Goal: Task Accomplishment & Management: Complete application form

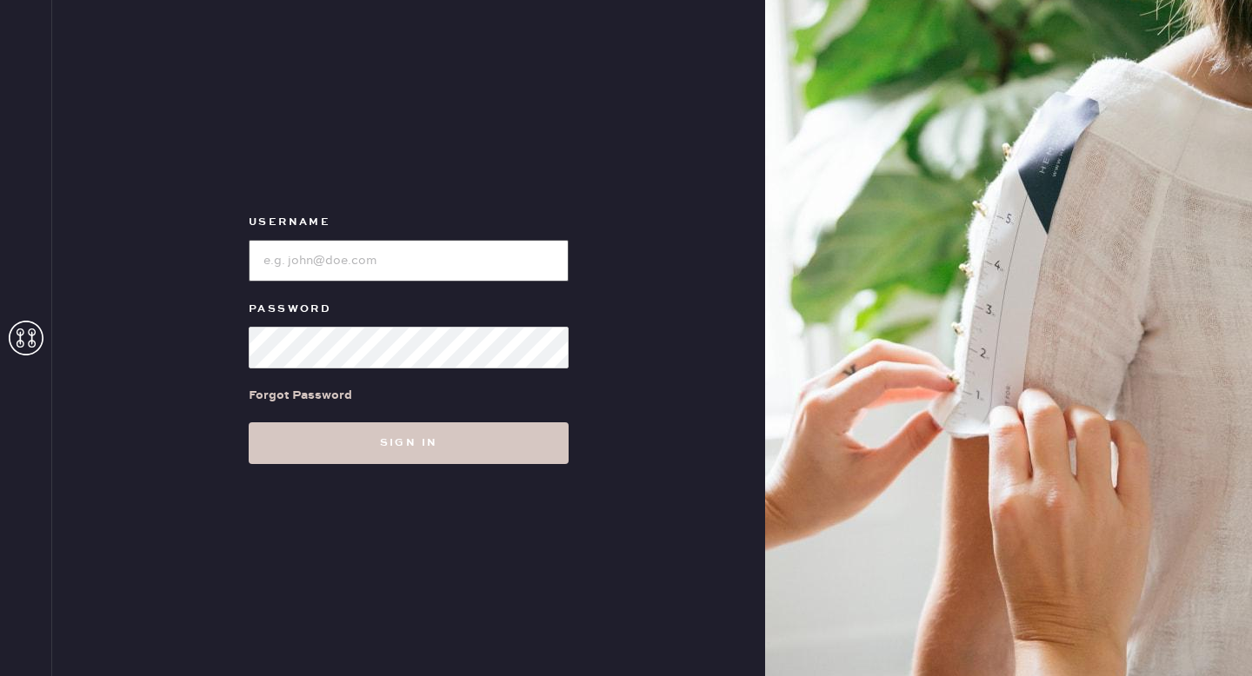
click at [416, 250] on input "loginName" at bounding box center [409, 261] width 320 height 42
type input "ReformationMontrose"
click at [249, 422] on button "Sign in" at bounding box center [409, 443] width 320 height 42
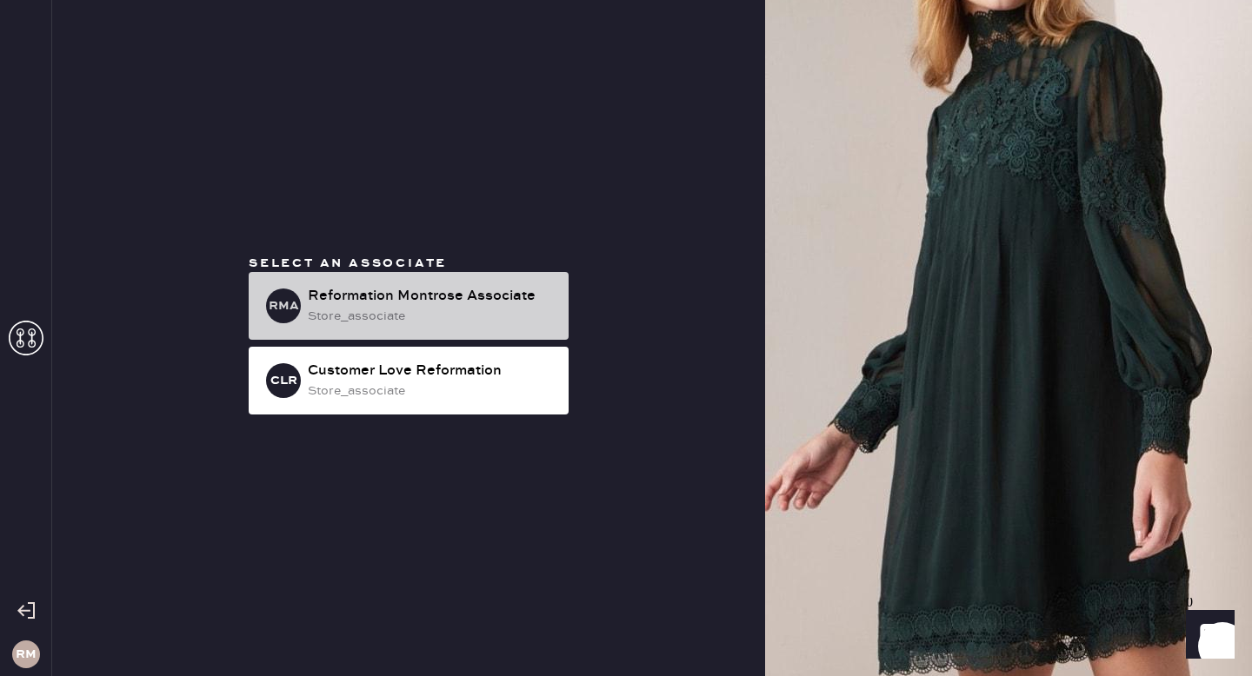
click at [427, 303] on div "Reformation Montrose Associate" at bounding box center [431, 296] width 247 height 21
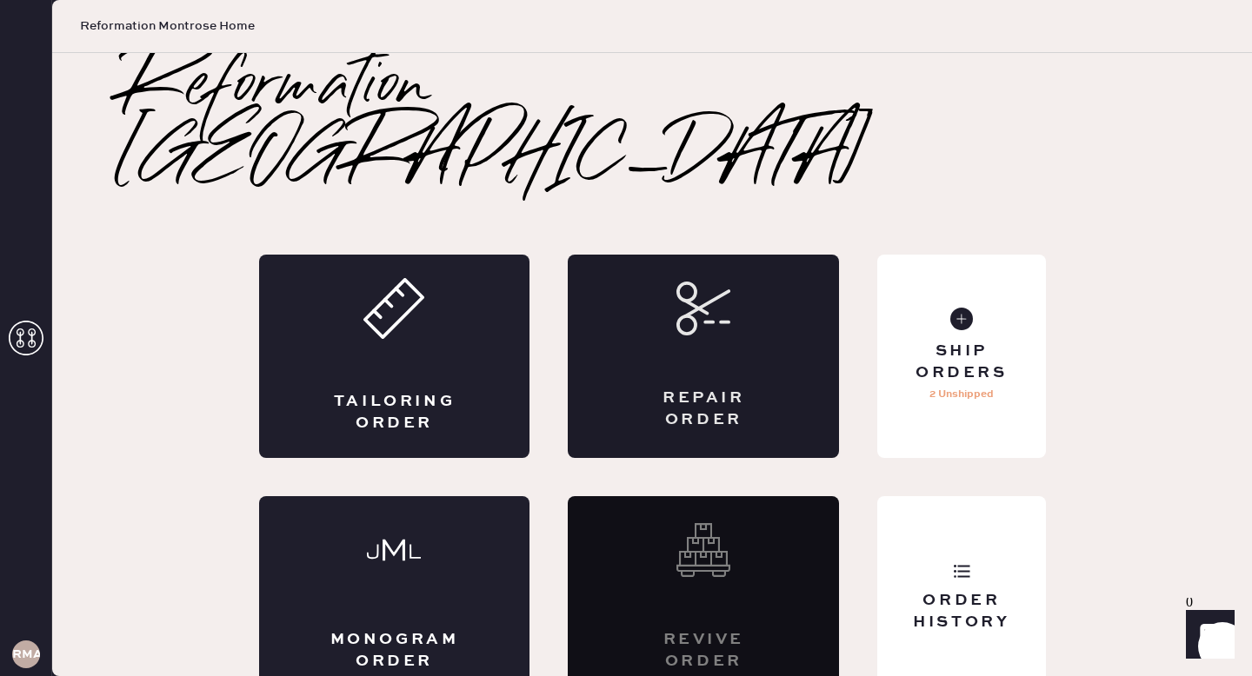
click at [693, 310] on div "Repair Order" at bounding box center [703, 356] width 271 height 203
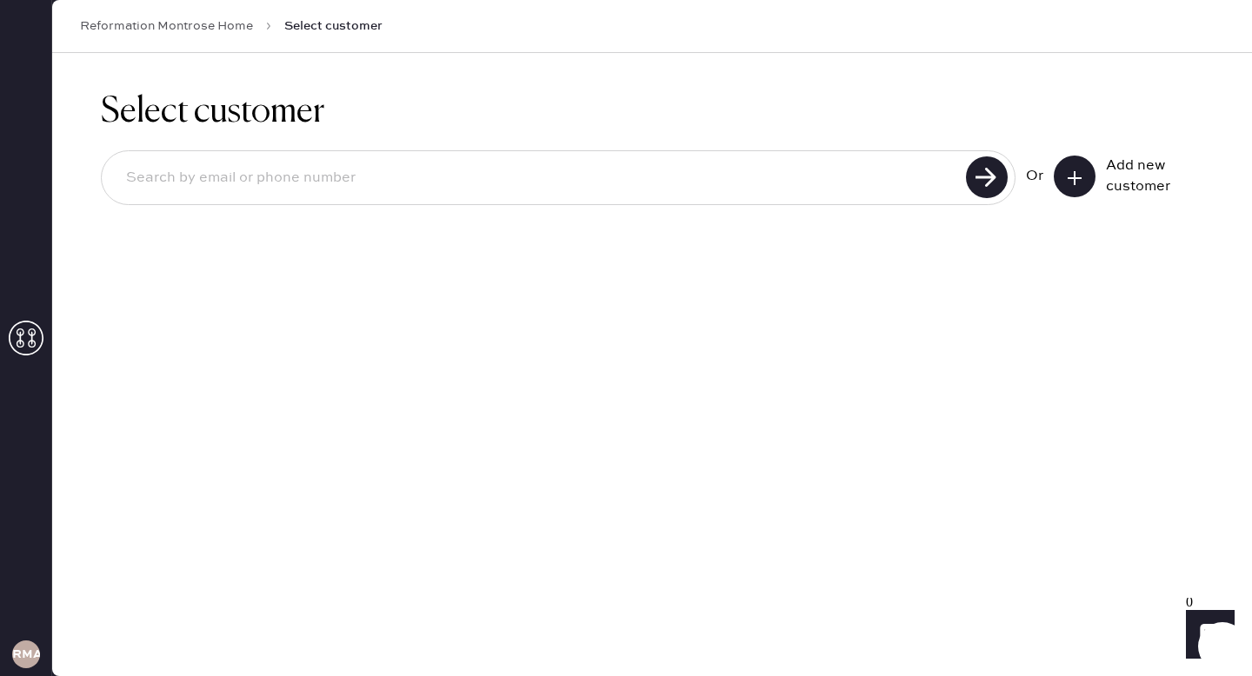
click at [609, 188] on input at bounding box center [536, 178] width 848 height 40
type input "[EMAIL_ADDRESS][DOMAIN_NAME]"
click at [981, 176] on use at bounding box center [987, 177] width 42 height 42
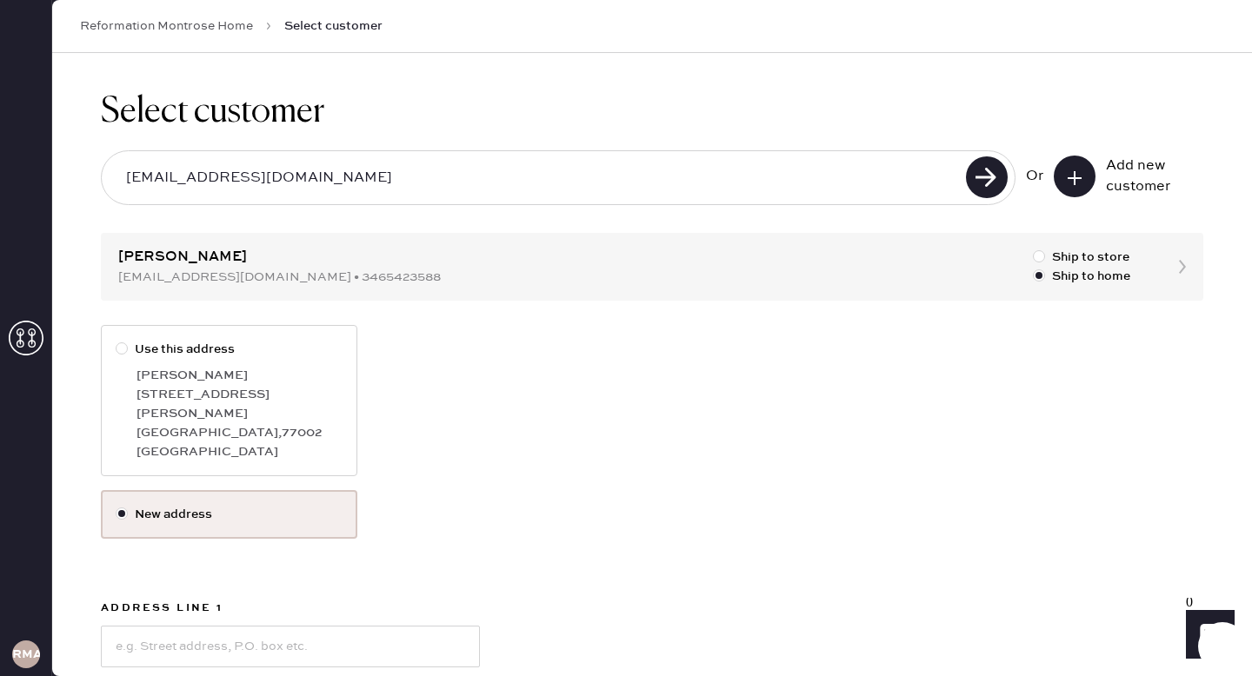
click at [157, 379] on div "[PERSON_NAME]" at bounding box center [239, 375] width 206 height 19
click at [116, 341] on input "Use this address" at bounding box center [116, 340] width 1 height 1
radio input "true"
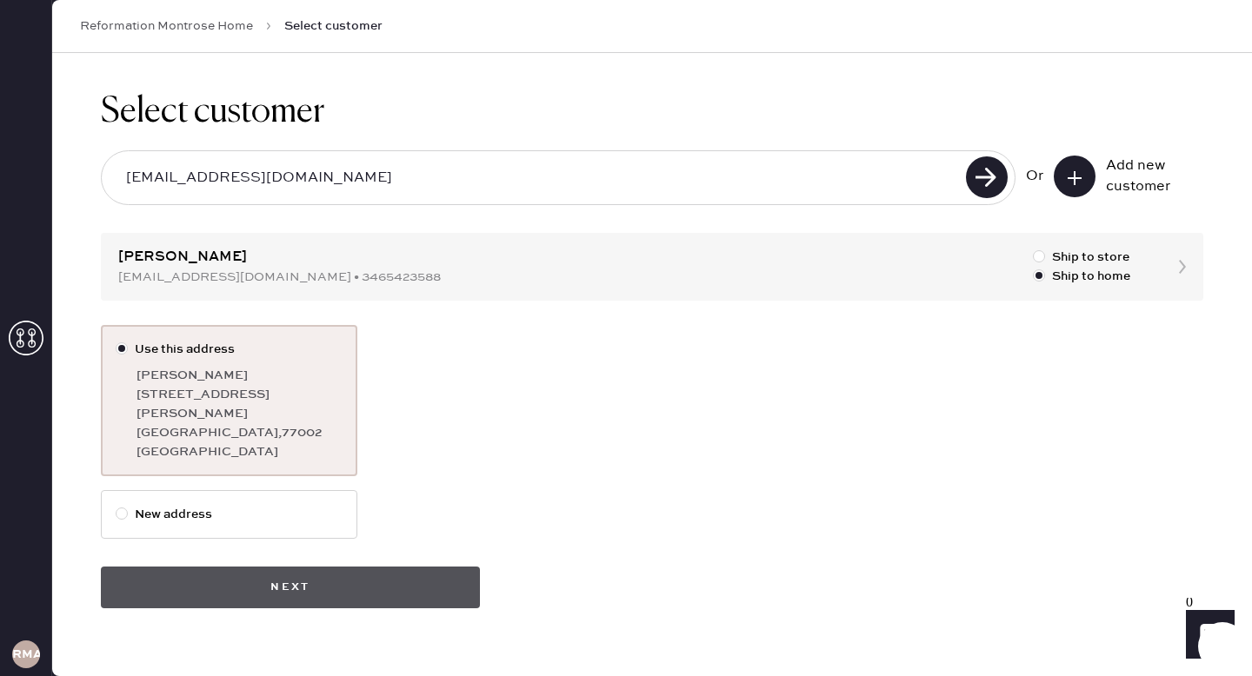
click at [270, 573] on button "Next" at bounding box center [290, 588] width 379 height 42
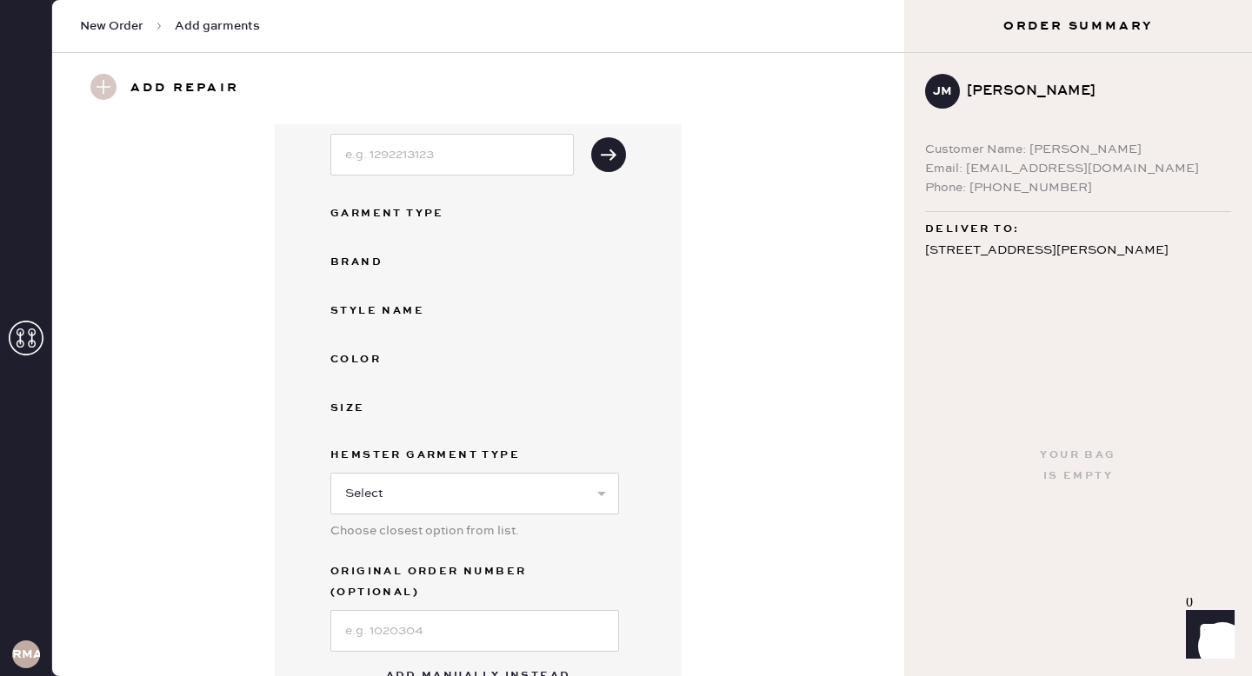
scroll to position [345, 0]
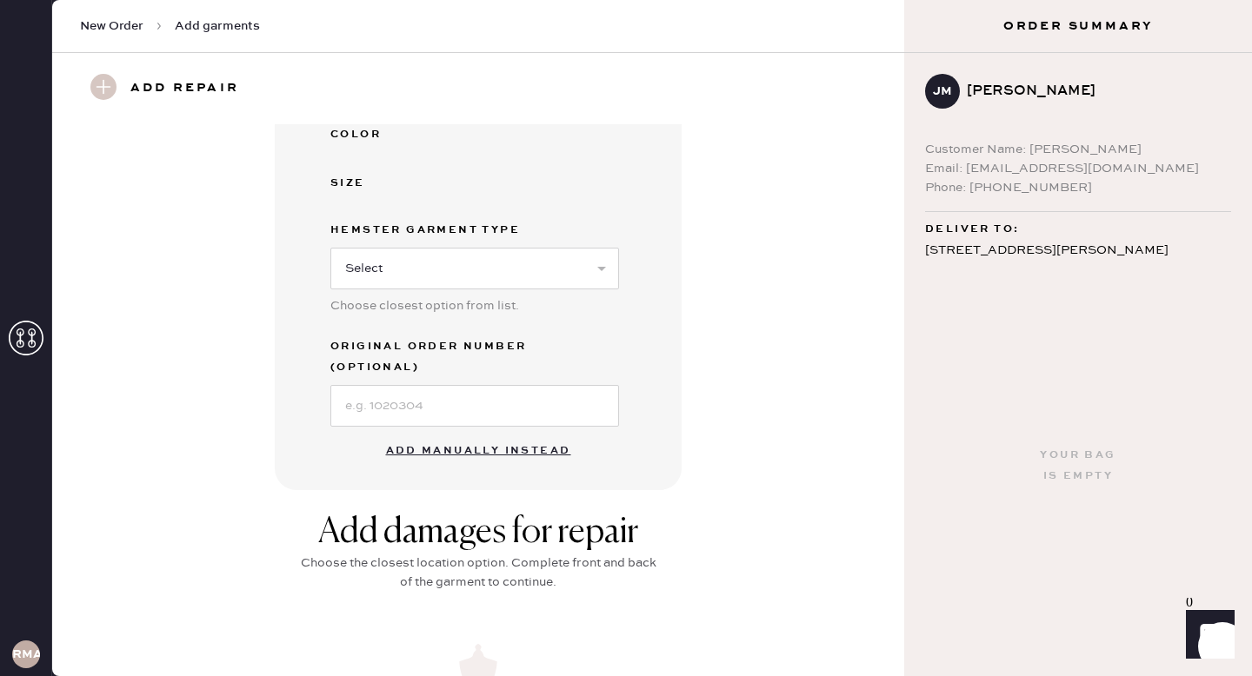
click at [464, 434] on button "Add manually instead" at bounding box center [479, 451] width 206 height 35
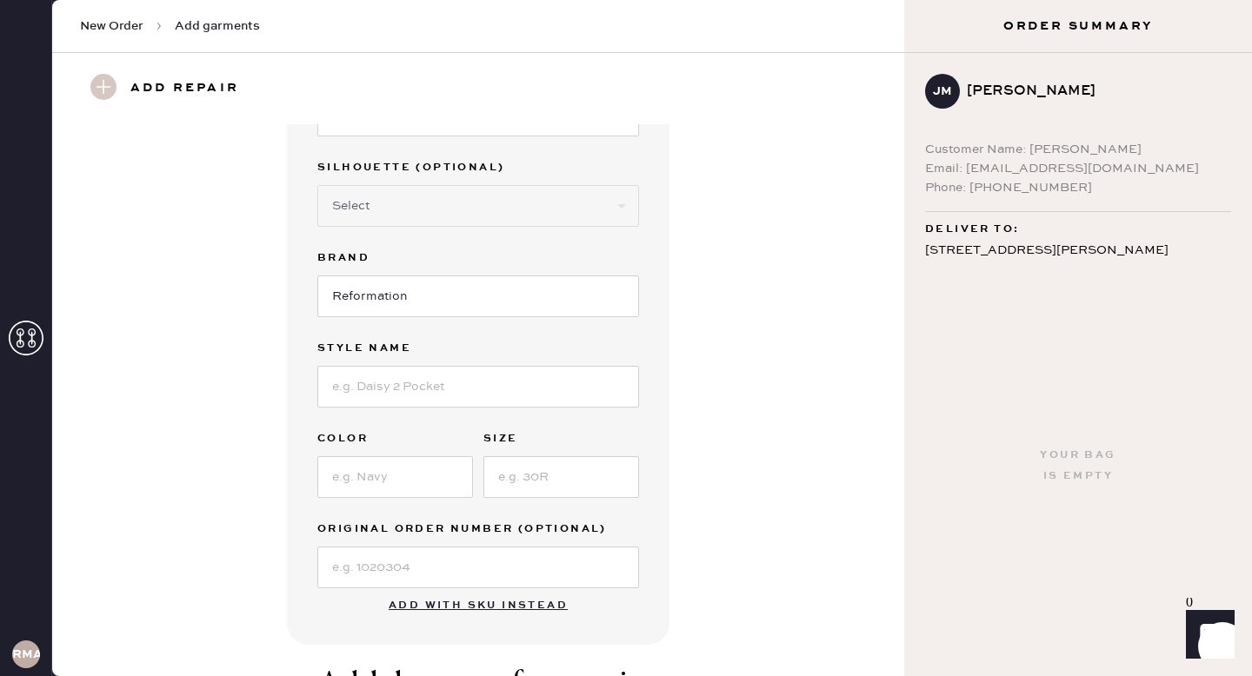
scroll to position [25, 0]
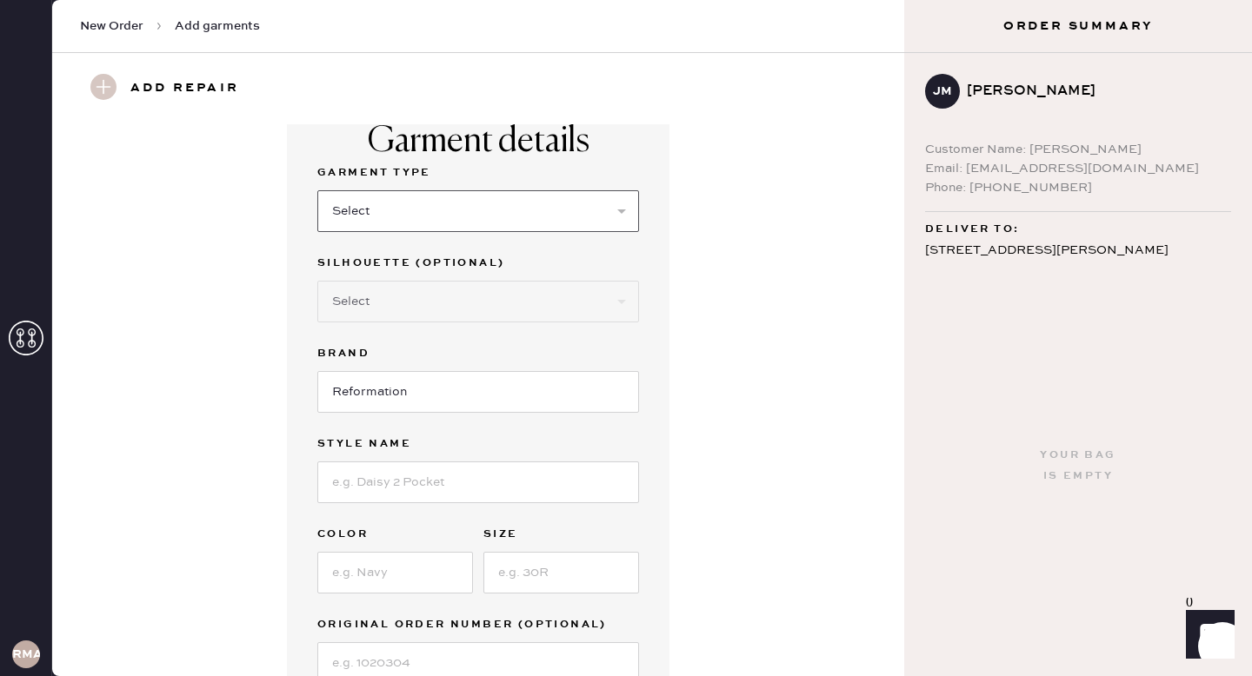
click at [518, 217] on select "Select Basic Skirt Jeans Leggings Pants Shorts Basic Sleeved Dress Basic Sleeve…" at bounding box center [478, 211] width 322 height 42
select select "6"
click at [452, 316] on select "Select Maxi Dress Midi Dress Mini Dress Other" at bounding box center [478, 302] width 322 height 42
select select "38"
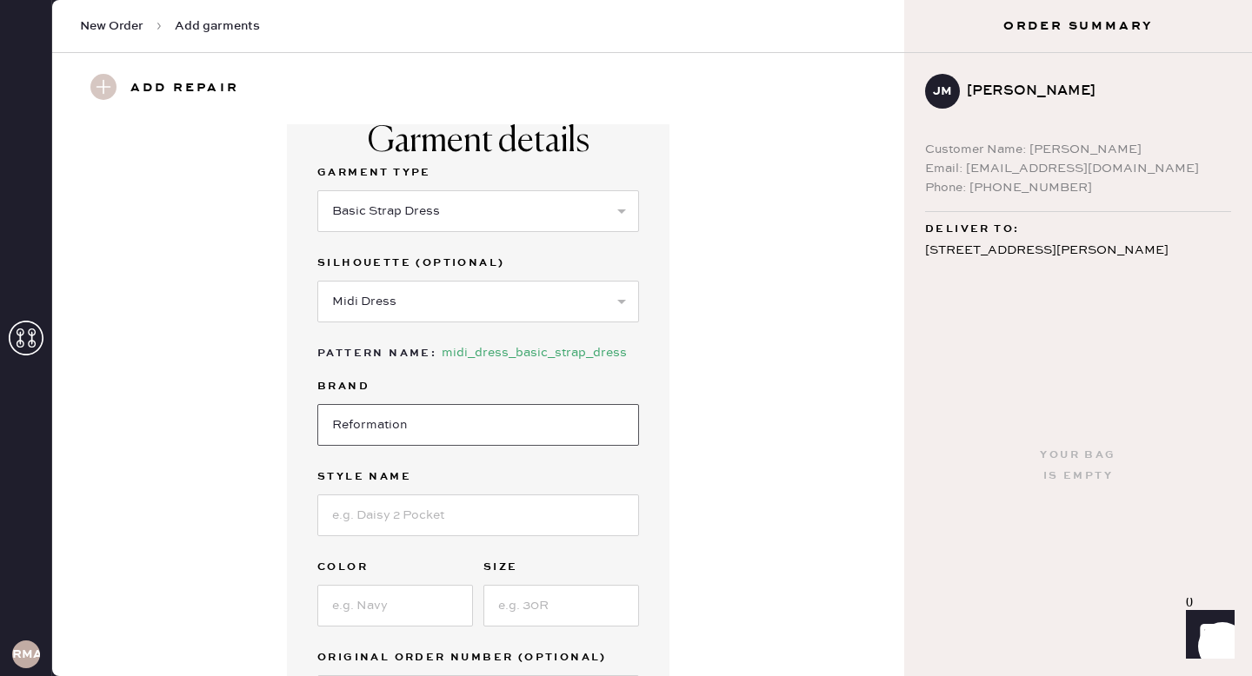
click at [420, 425] on input "Reformation" at bounding box center [478, 425] width 322 height 42
click at [423, 531] on input at bounding box center [478, 516] width 322 height 42
click at [358, 514] on input "[PERSON_NAME]" at bounding box center [478, 516] width 322 height 42
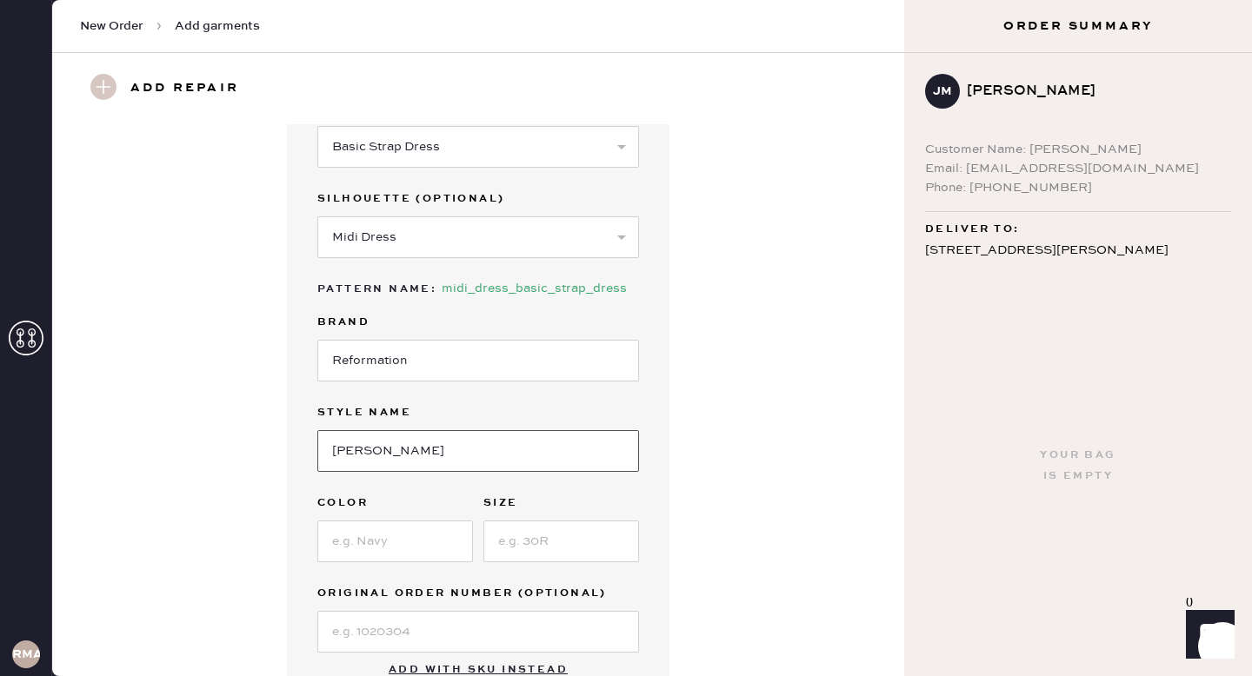
type input "[PERSON_NAME]"
click at [404, 533] on input at bounding box center [395, 542] width 156 height 42
type input "[PERSON_NAME]"
click at [527, 555] on input at bounding box center [561, 542] width 156 height 42
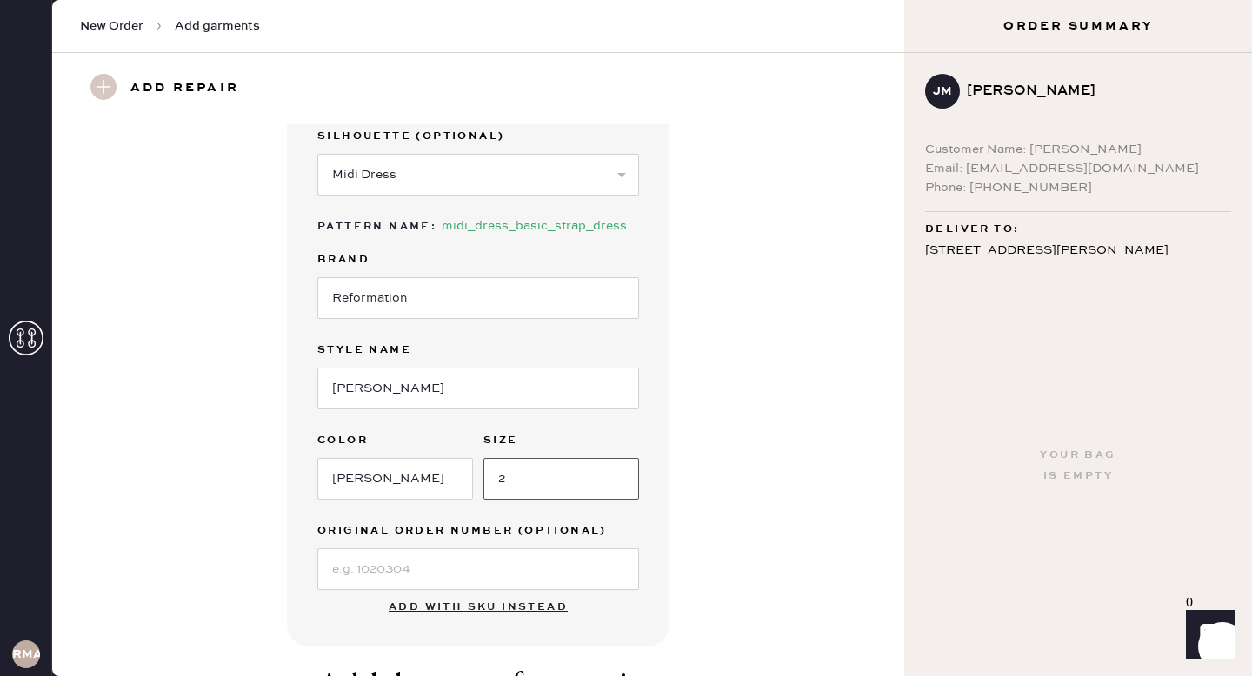
scroll to position [156, 0]
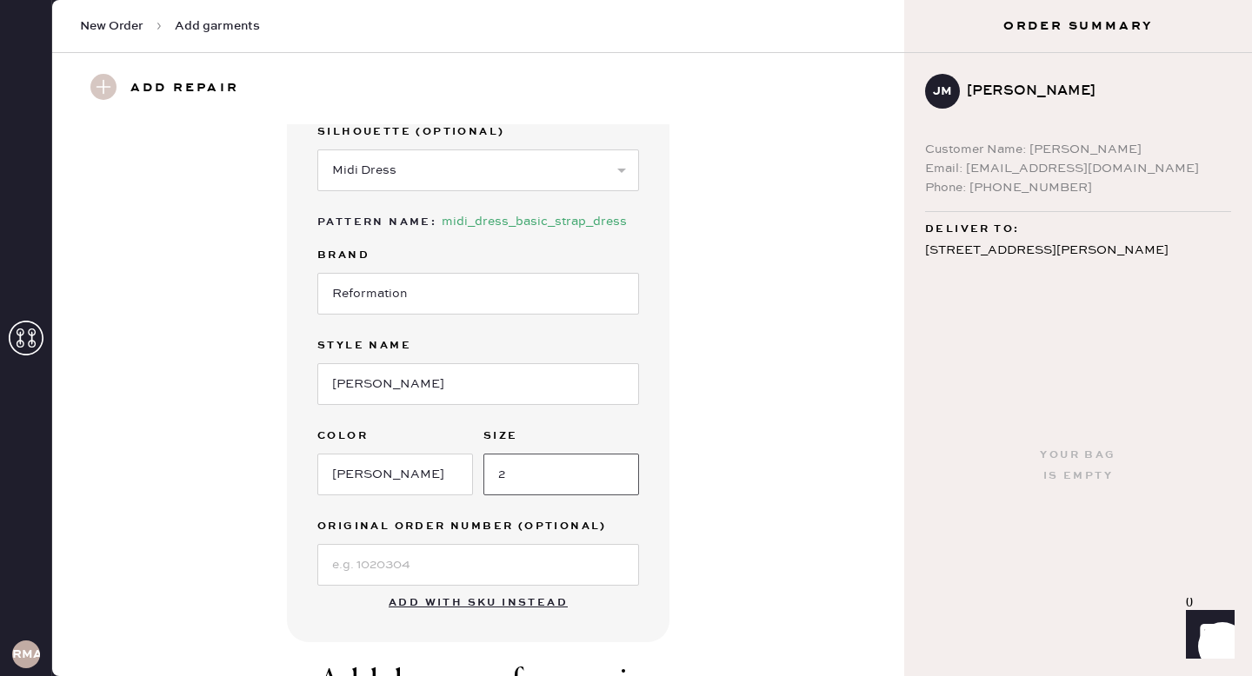
type input "2"
click at [653, 576] on div "Garment details Garment Type Select Basic Skirt Jeans Leggings Pants Shorts Bas…" at bounding box center [478, 305] width 382 height 675
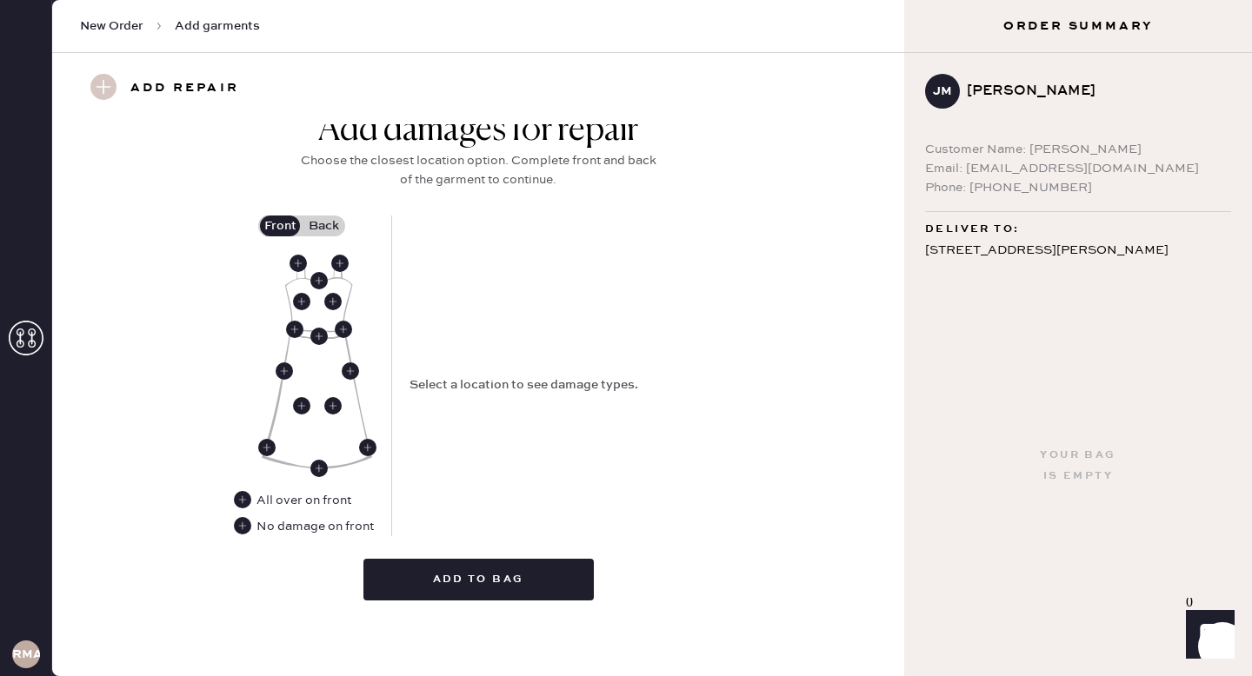
scroll to position [711, 0]
click at [344, 265] on use at bounding box center [339, 263] width 17 height 17
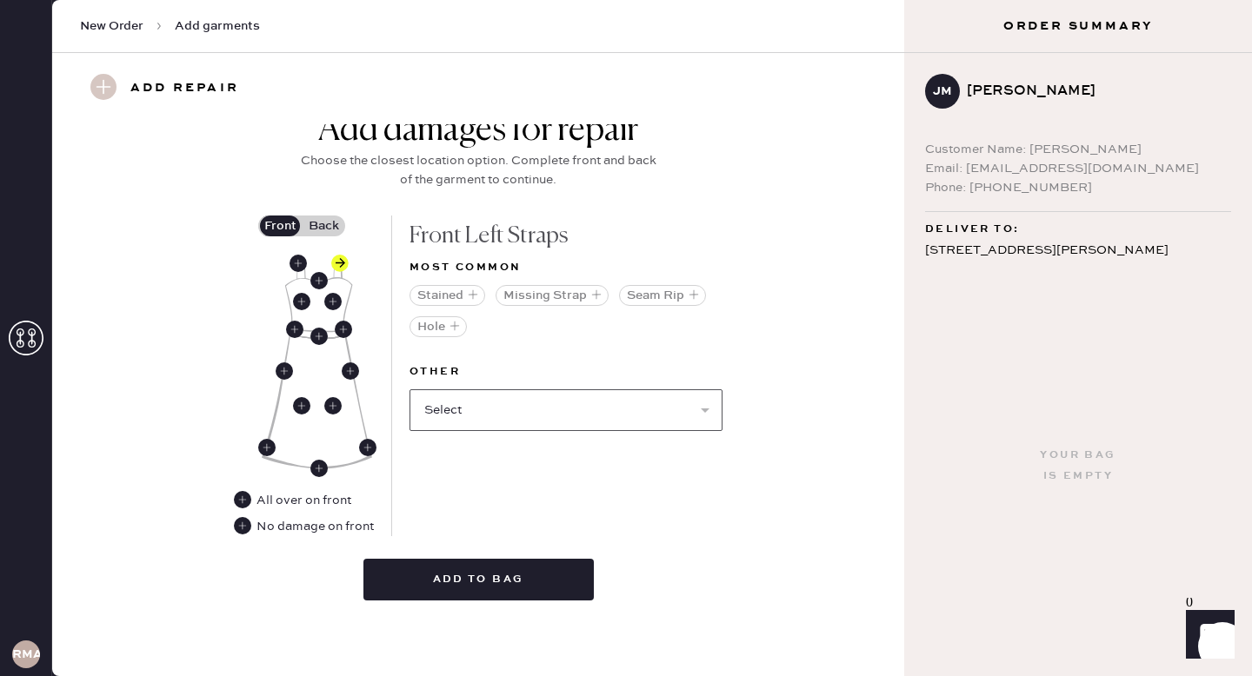
click at [525, 414] on select "Select Broken / Ripped Hem Broken Beads Broken Belt Loop Broken Button Broken C…" at bounding box center [565, 410] width 313 height 42
click at [642, 295] on button "Seam Rip" at bounding box center [662, 295] width 87 height 21
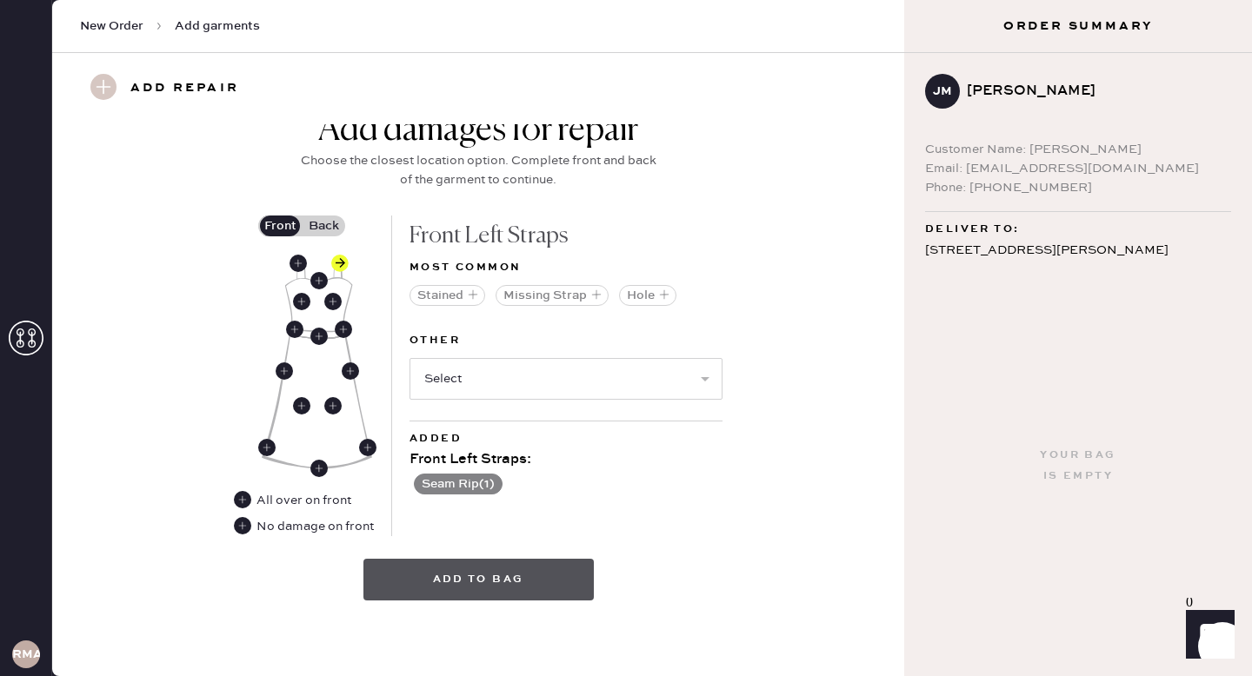
click at [557, 577] on button "Add to bag" at bounding box center [478, 580] width 230 height 42
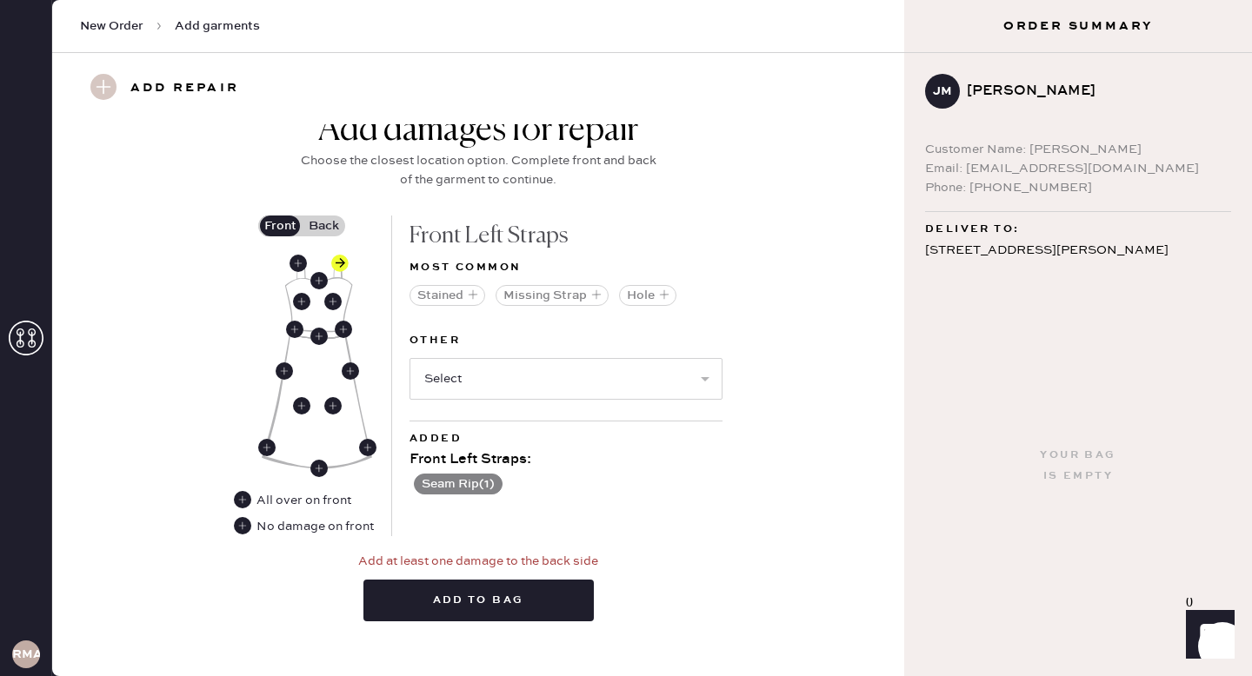
click at [326, 227] on label "Back" at bounding box center [323, 226] width 43 height 21
click at [323, 226] on input "Back" at bounding box center [323, 226] width 0 height 0
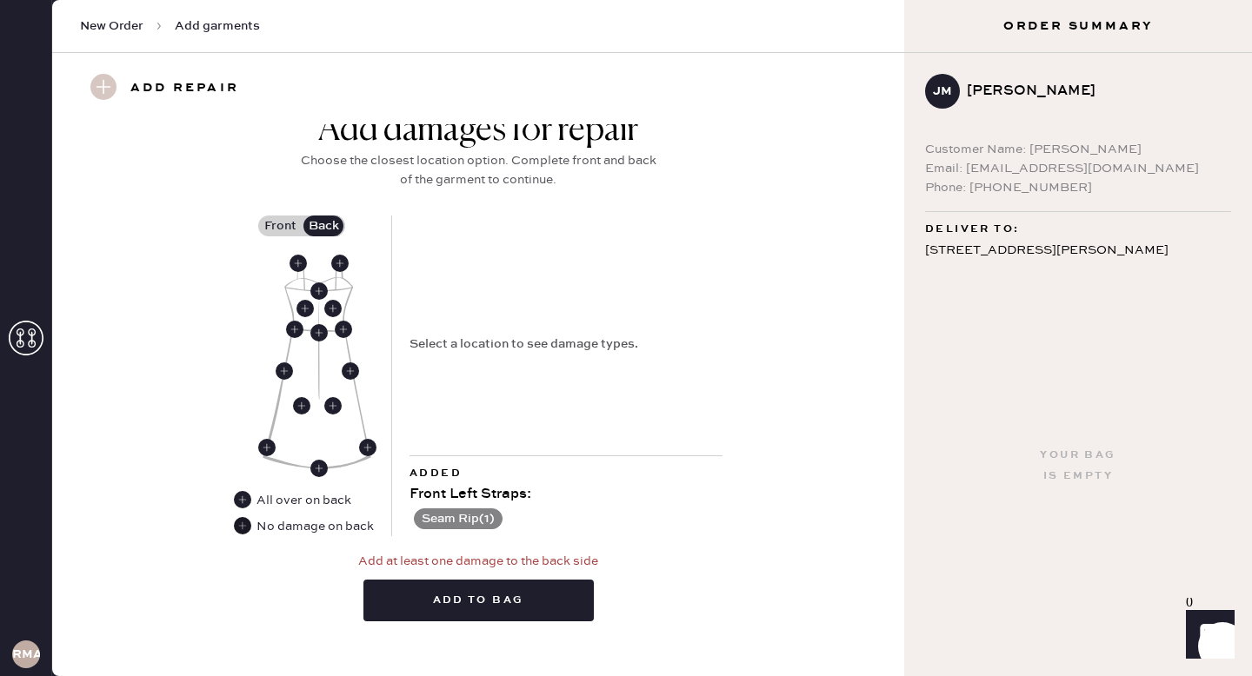
click at [240, 532] on use at bounding box center [242, 525] width 17 height 17
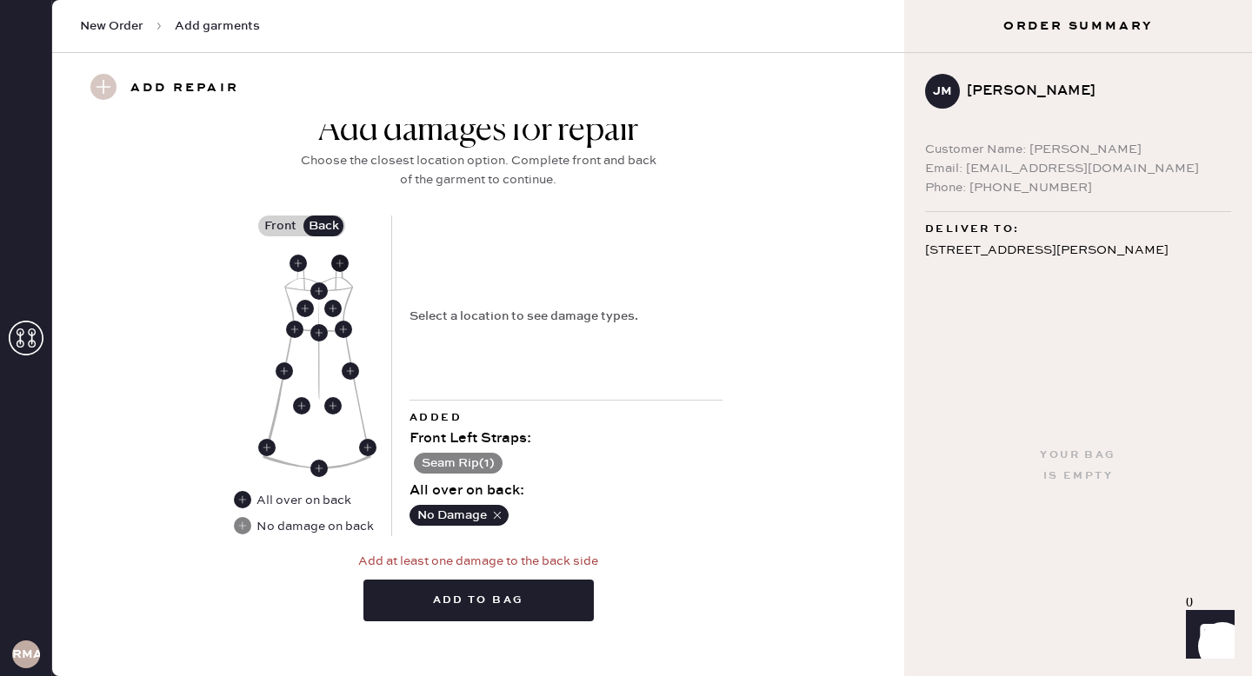
click at [342, 261] on use at bounding box center [339, 263] width 17 height 17
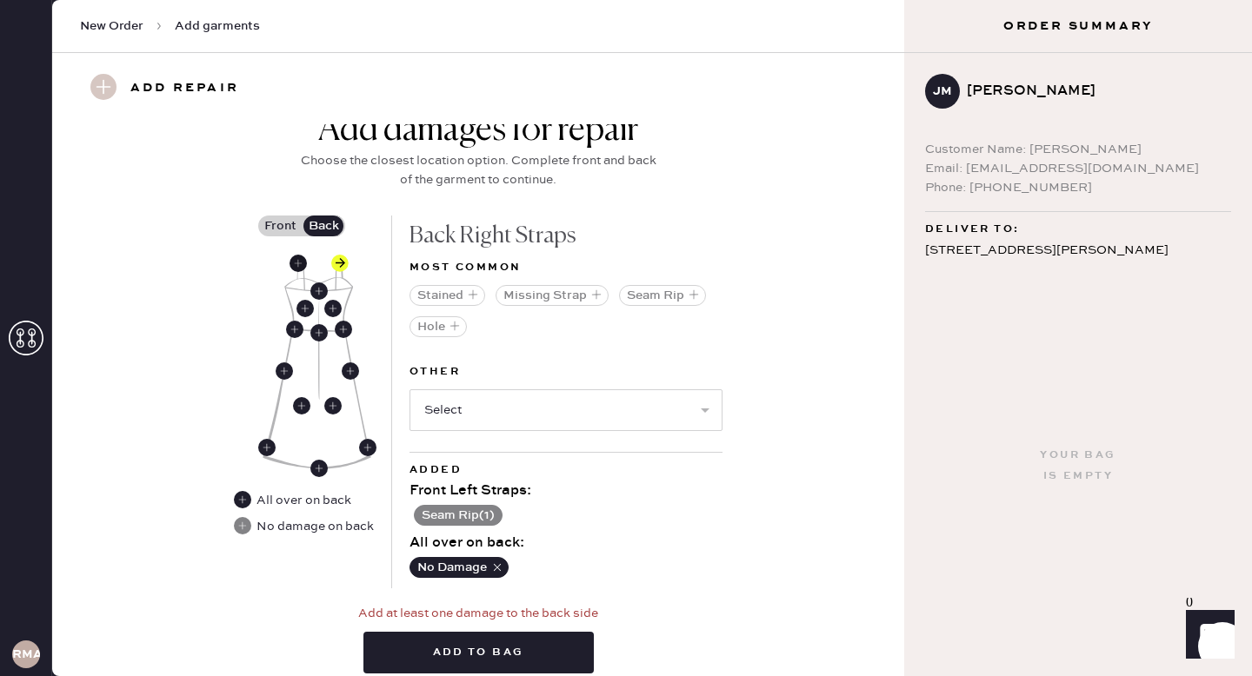
click at [299, 266] on use at bounding box center [297, 263] width 17 height 17
click at [642, 296] on button "Seam Rip" at bounding box center [662, 295] width 87 height 21
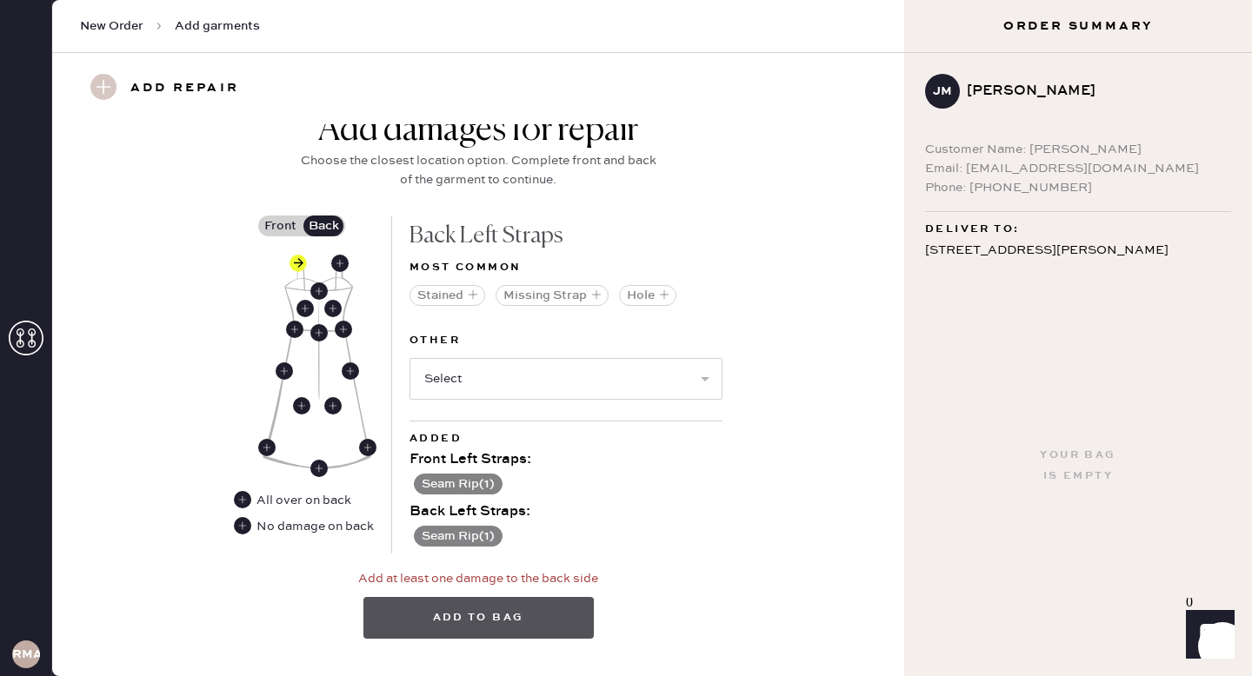
click at [515, 633] on button "Add to bag" at bounding box center [478, 618] width 230 height 42
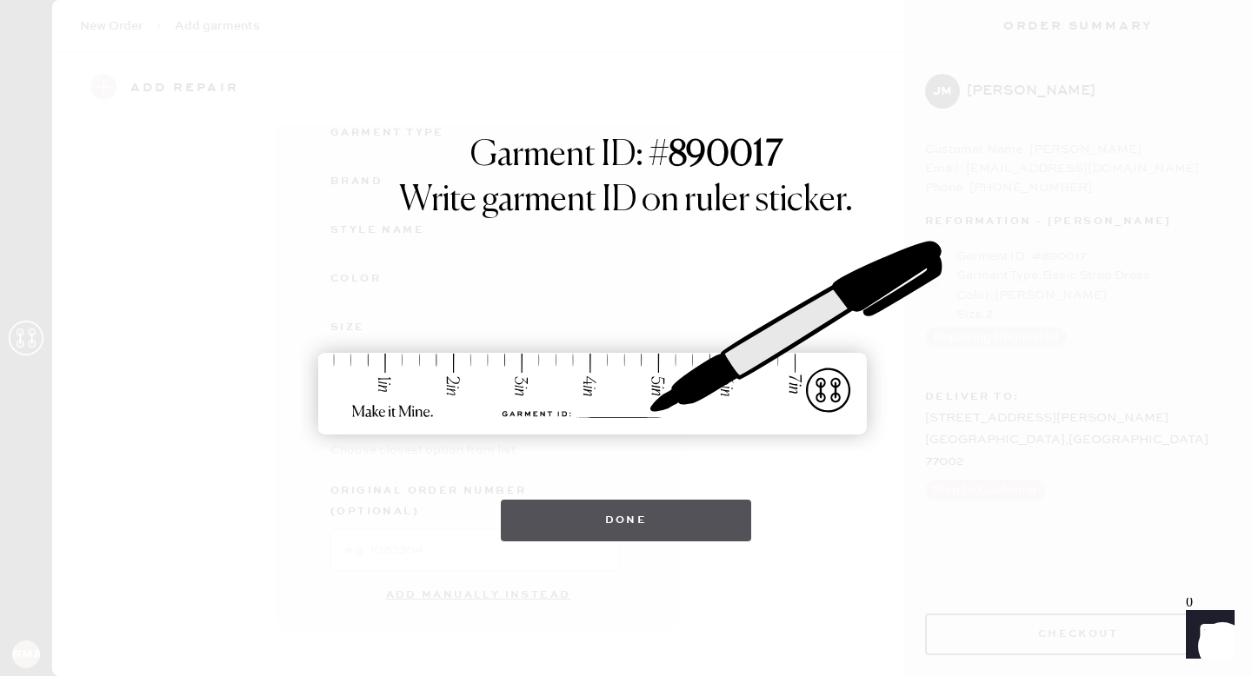
scroll to position [179, 0]
click at [647, 529] on button "Done" at bounding box center [626, 521] width 251 height 42
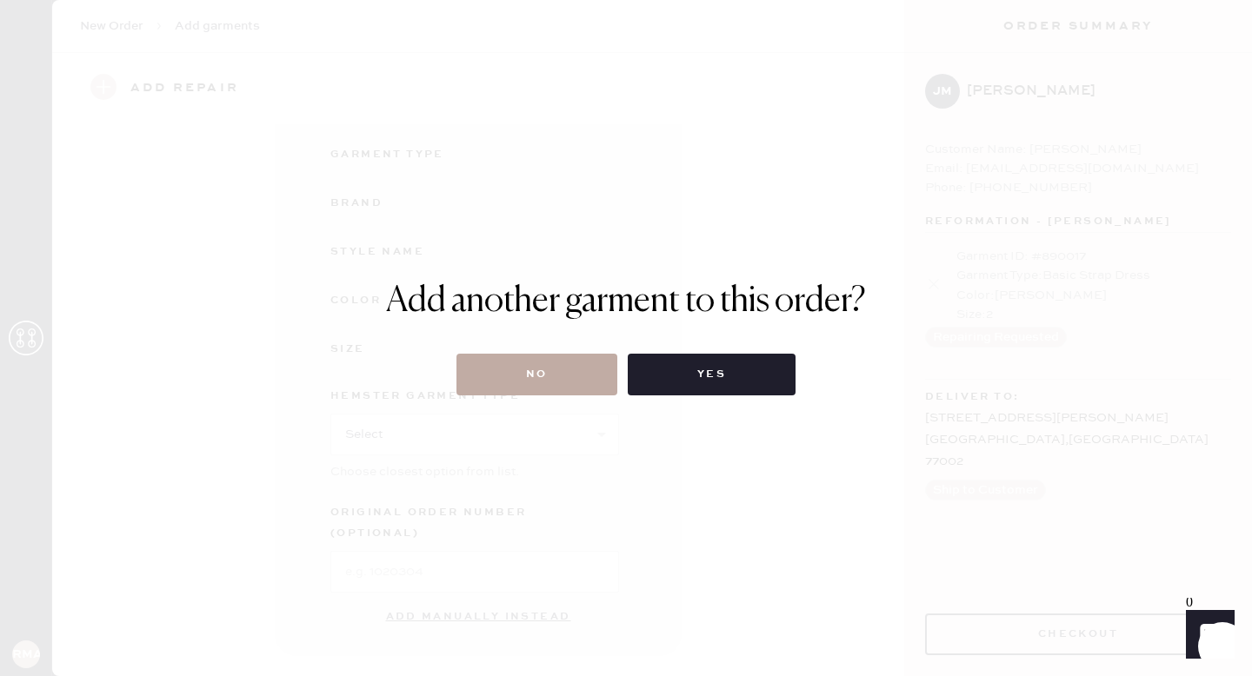
click at [542, 371] on button "No" at bounding box center [536, 375] width 161 height 42
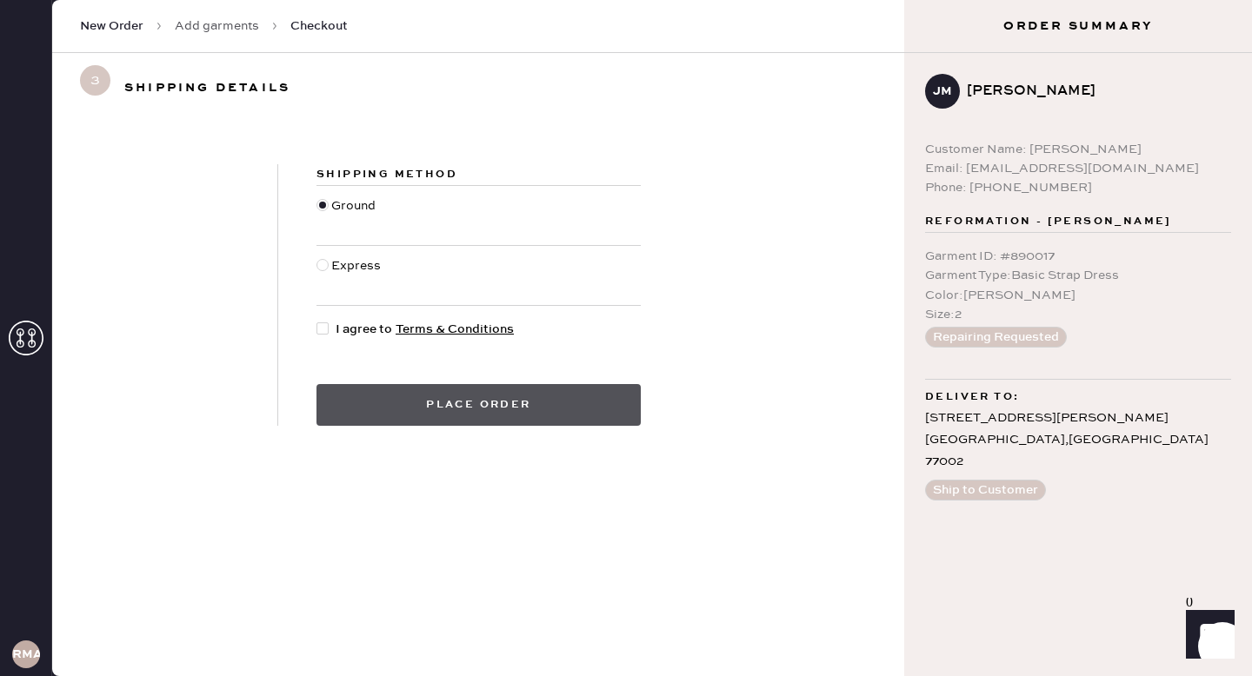
click at [529, 397] on button "Place order" at bounding box center [478, 405] width 324 height 42
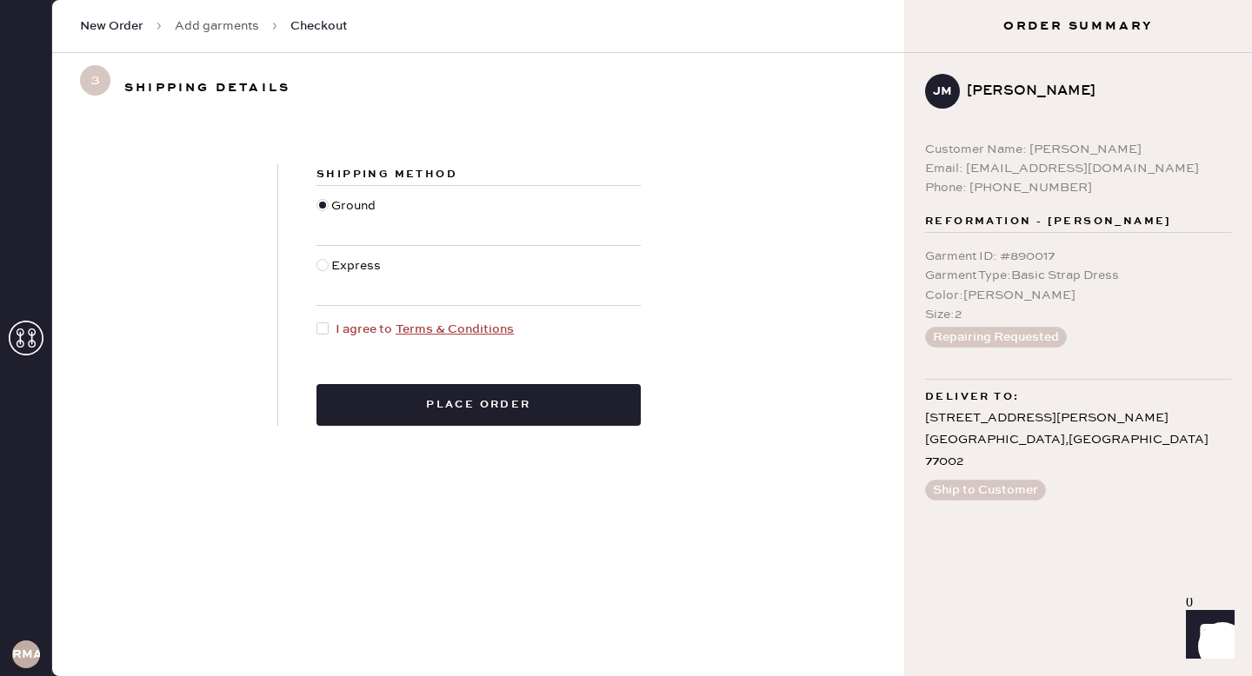
click at [324, 329] on div at bounding box center [322, 329] width 12 height 12
click at [317, 321] on input "I agree to Terms & Conditions" at bounding box center [316, 320] width 1 height 1
checkbox input "true"
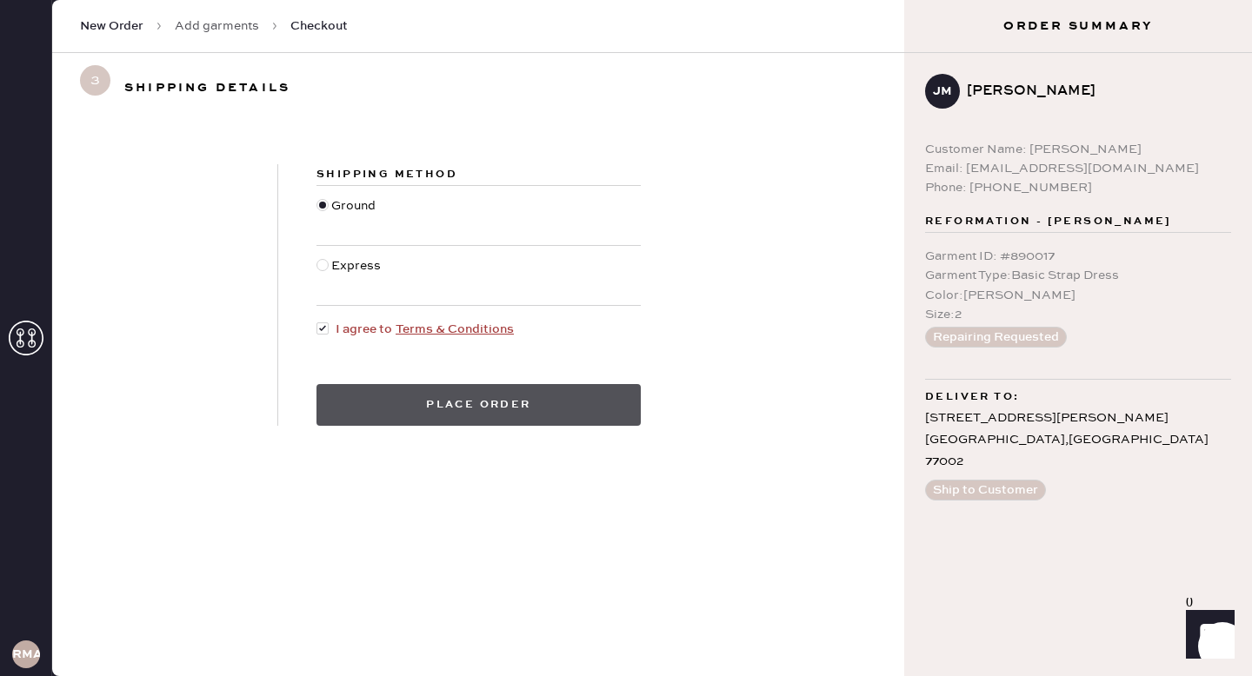
click at [399, 399] on button "Place order" at bounding box center [478, 405] width 324 height 42
